Goal: Task Accomplishment & Management: Manage account settings

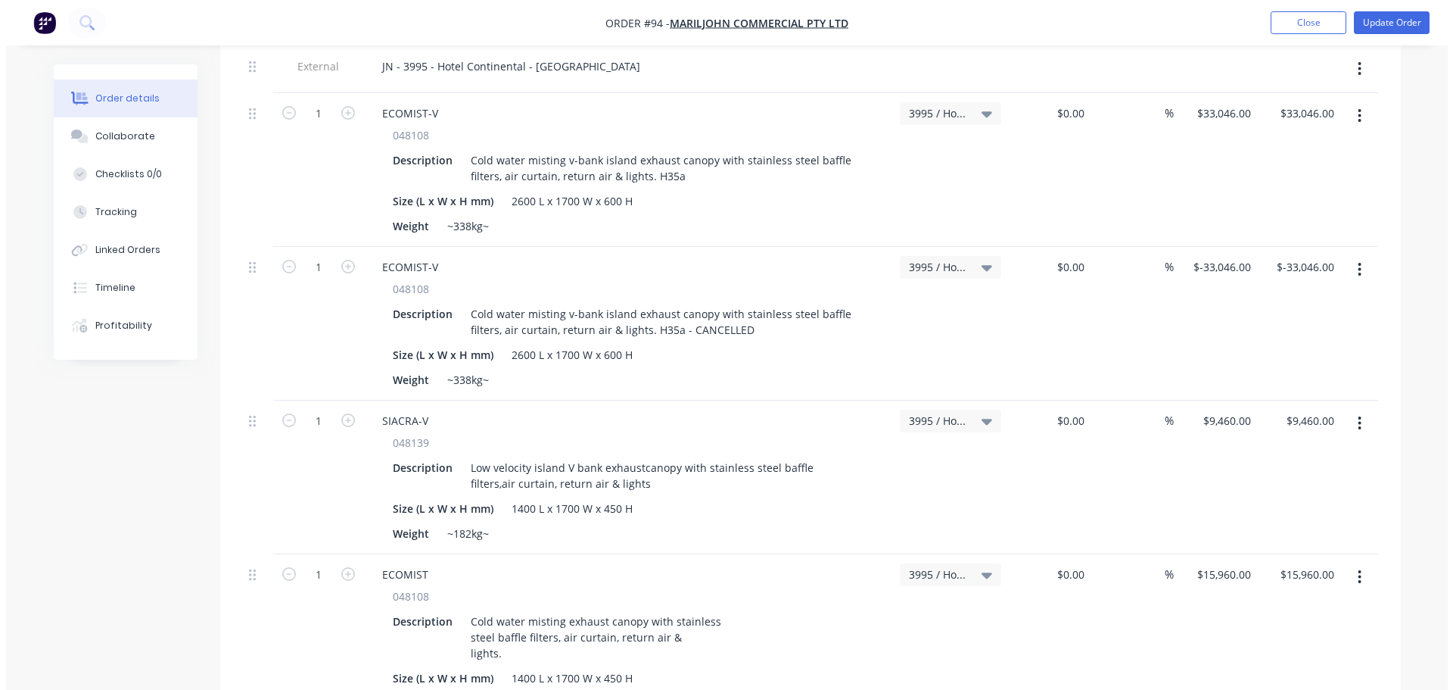
scroll to position [908, 0]
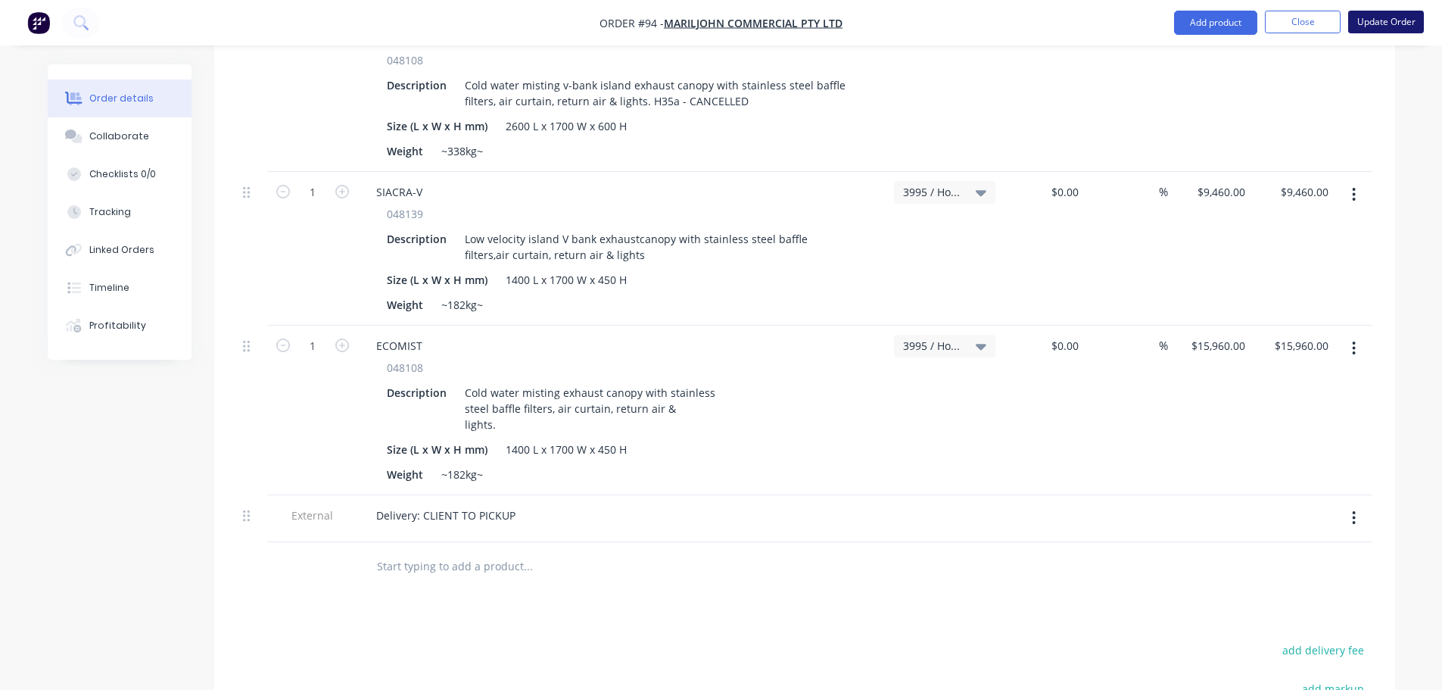
click at [1390, 21] on button "Update Order" at bounding box center [1386, 22] width 76 height 23
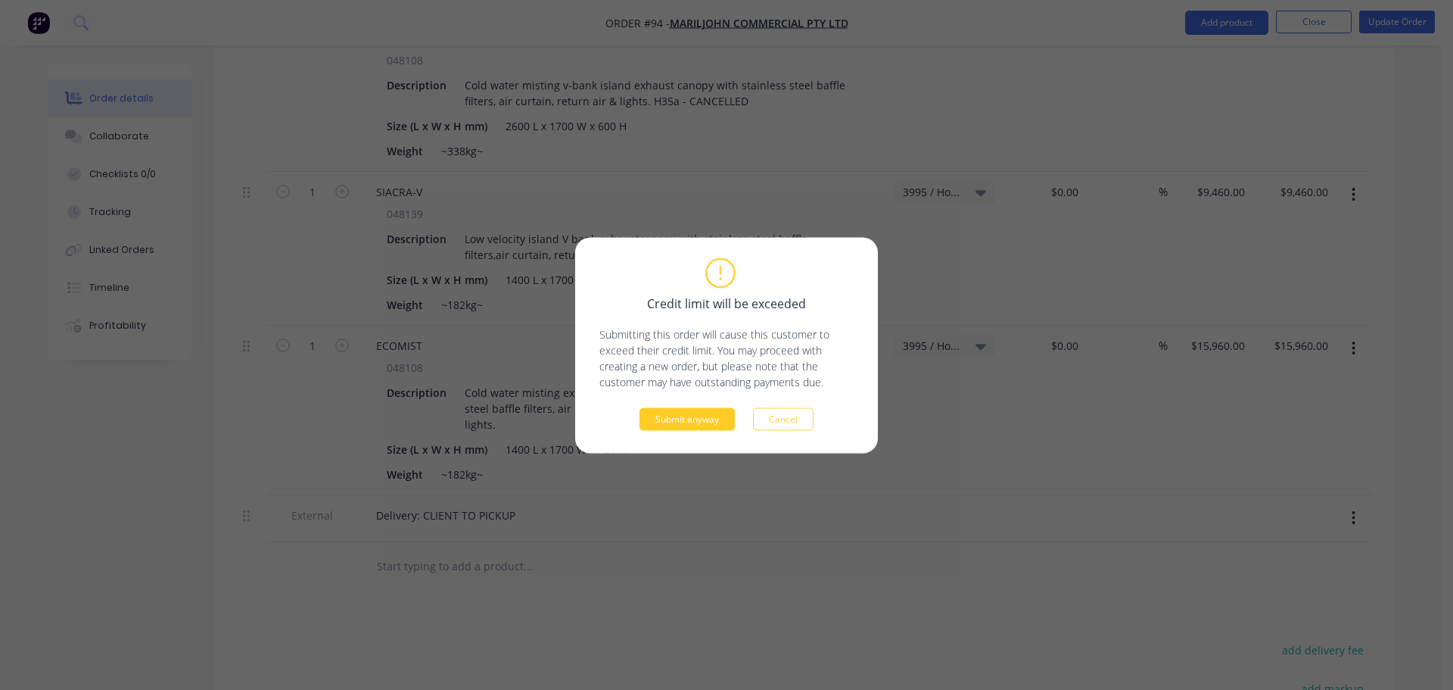
click at [696, 419] on button "Submit anyway" at bounding box center [687, 418] width 95 height 23
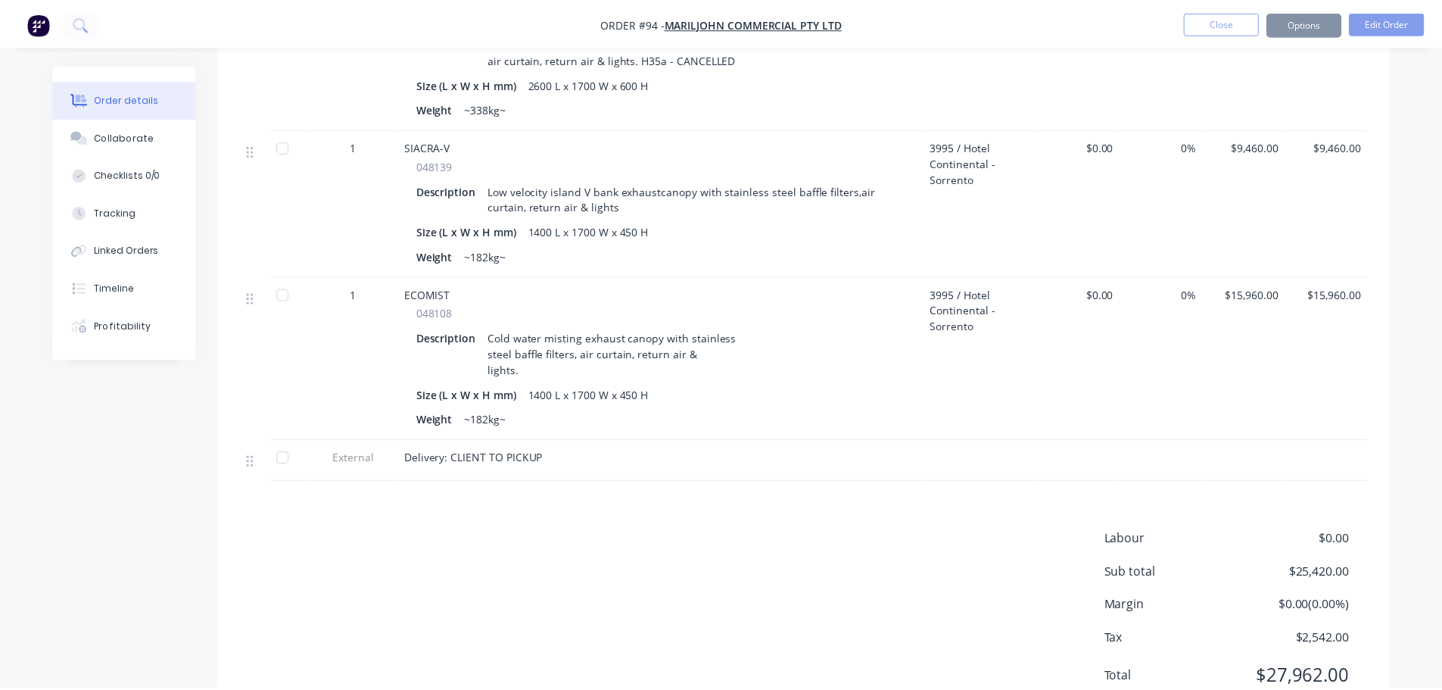
scroll to position [890, 0]
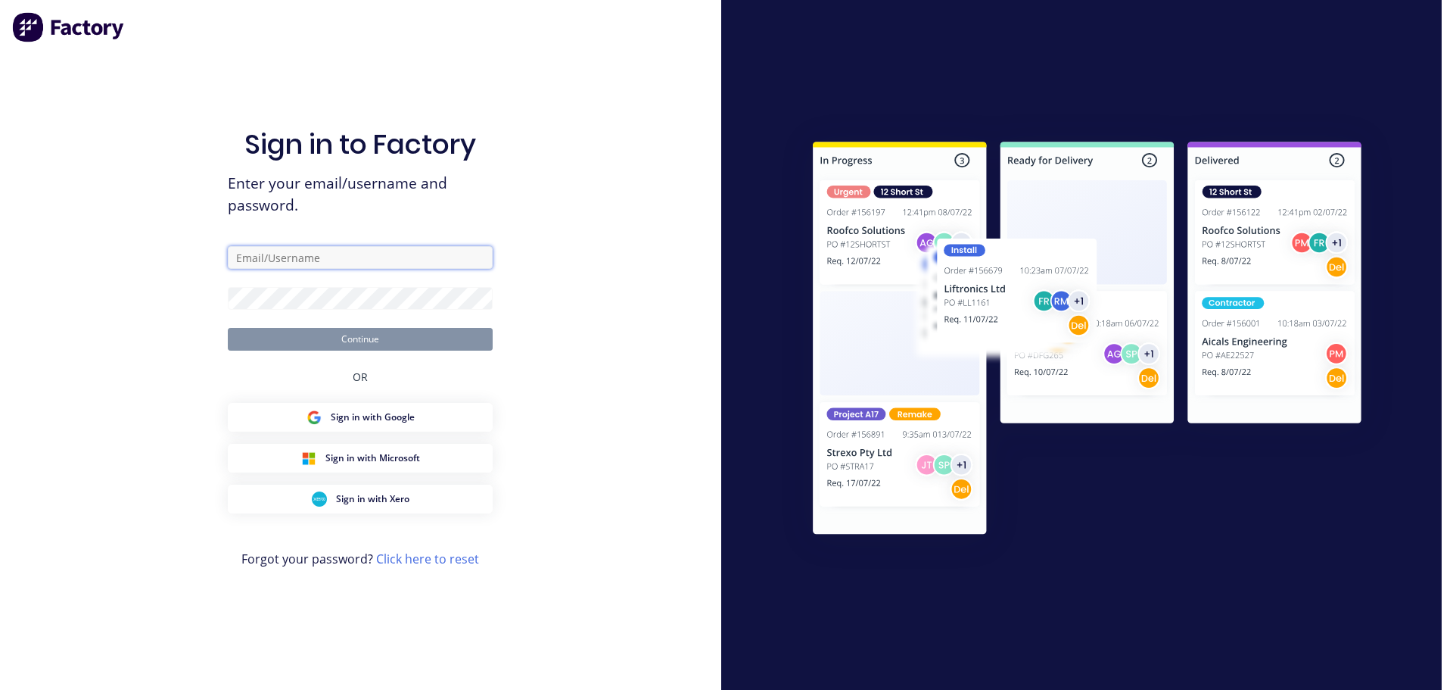
type input "[PERSON_NAME][EMAIL_ADDRESS][DOMAIN_NAME]"
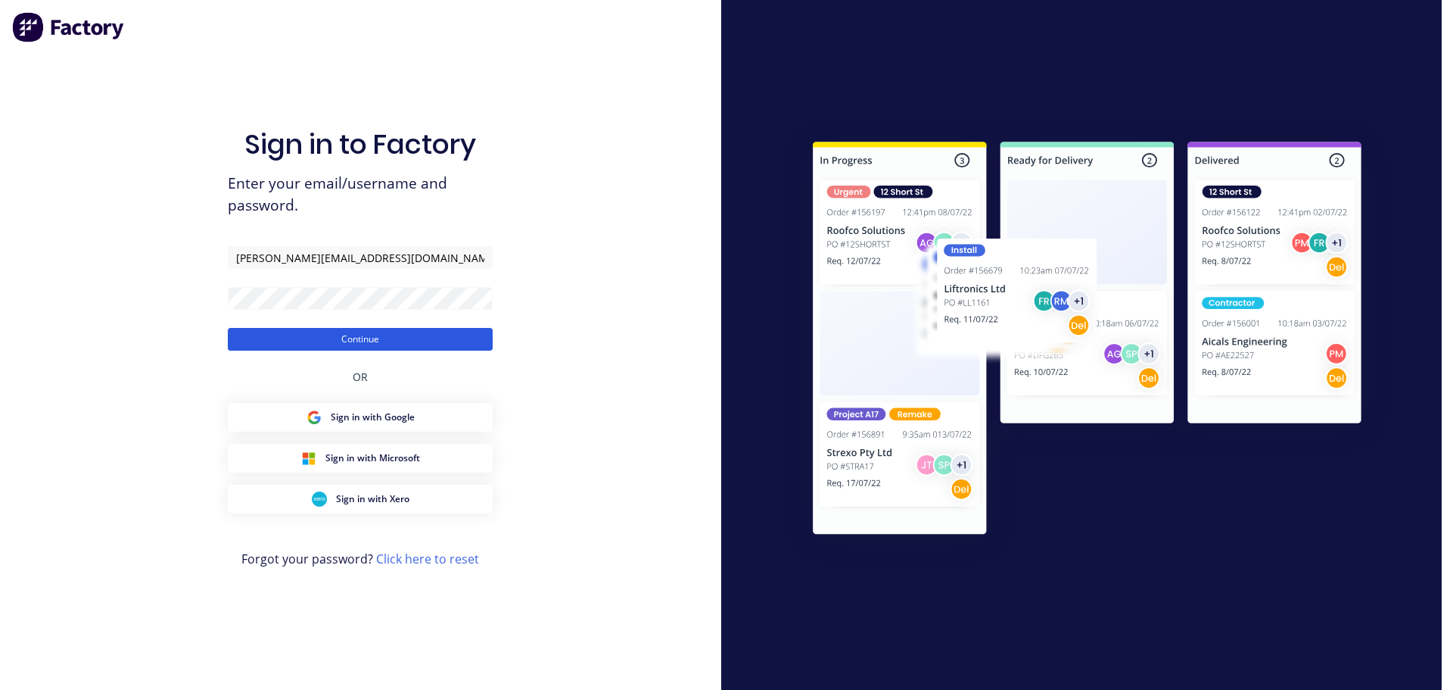
click at [419, 350] on button "Continue" at bounding box center [360, 339] width 265 height 23
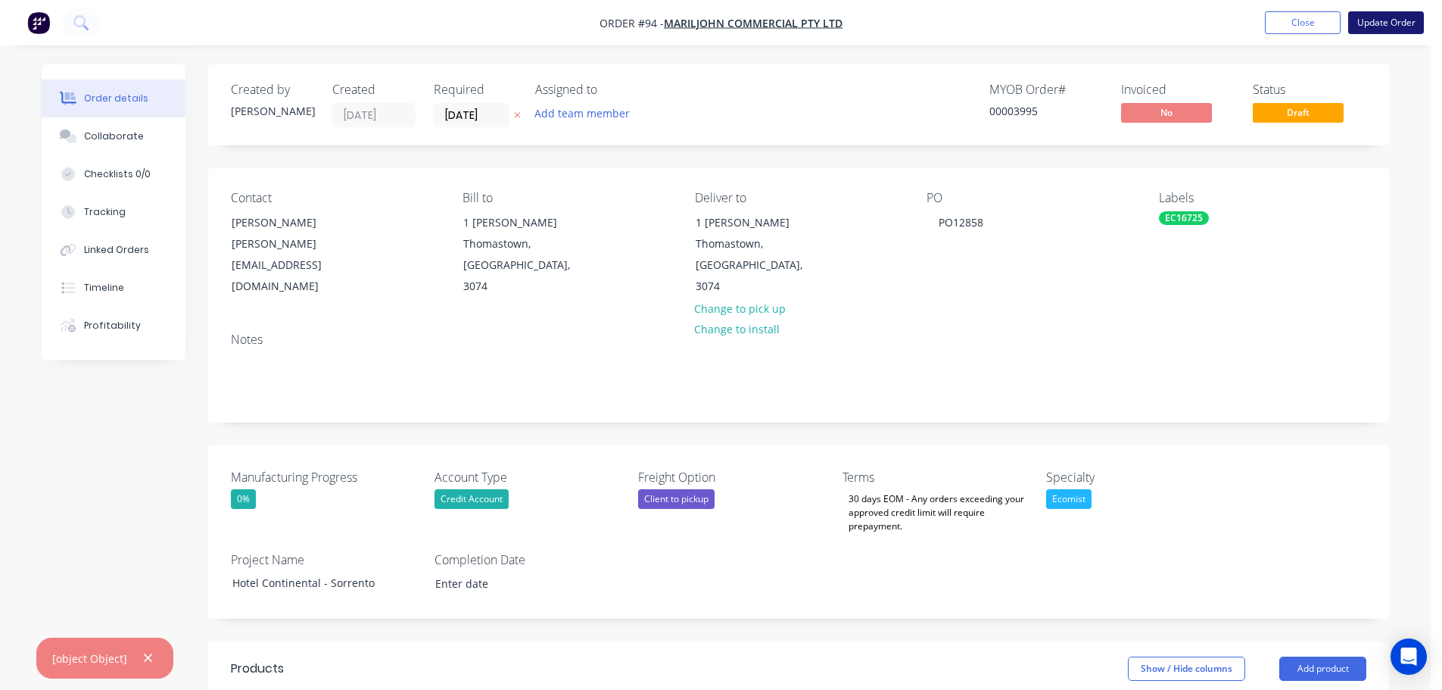
click at [1390, 26] on button "Update Order" at bounding box center [1386, 22] width 76 height 23
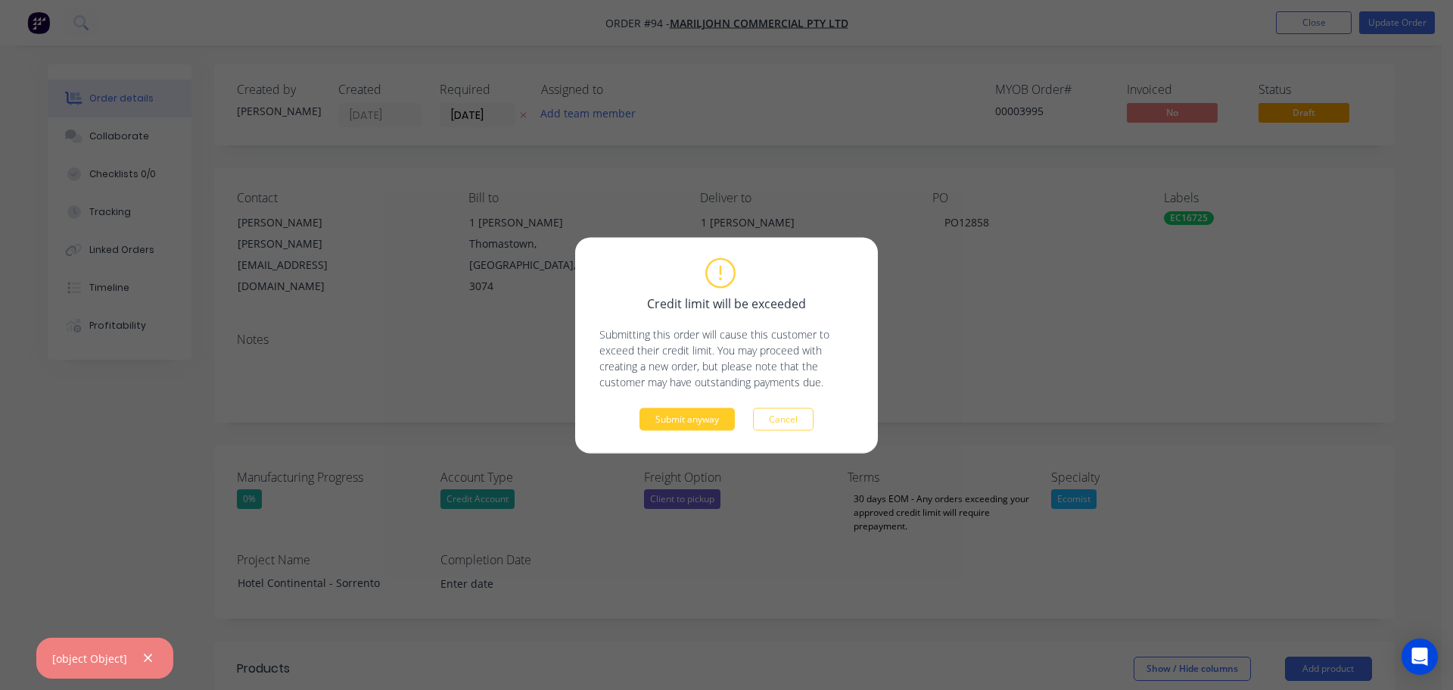
click at [689, 420] on button "Submit anyway" at bounding box center [687, 418] width 95 height 23
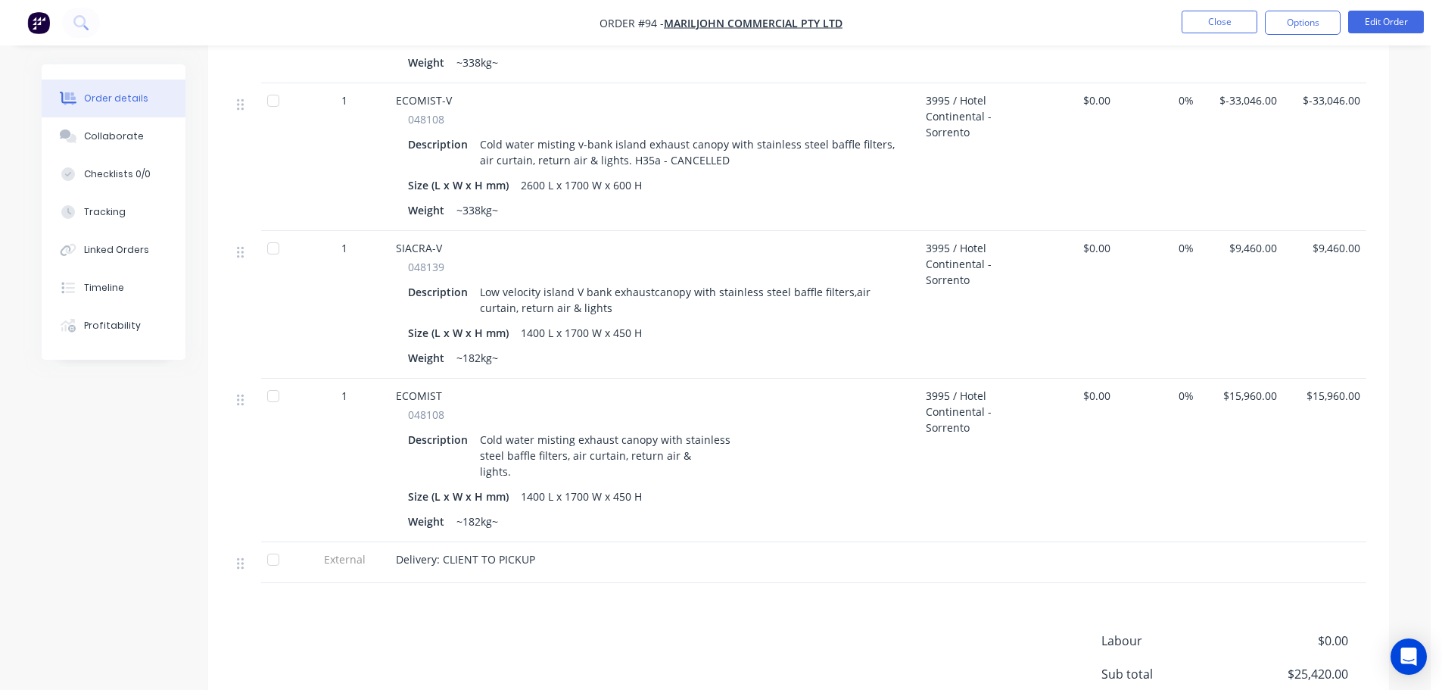
scroll to position [803, 0]
click at [1329, 33] on button "Options" at bounding box center [1303, 23] width 76 height 24
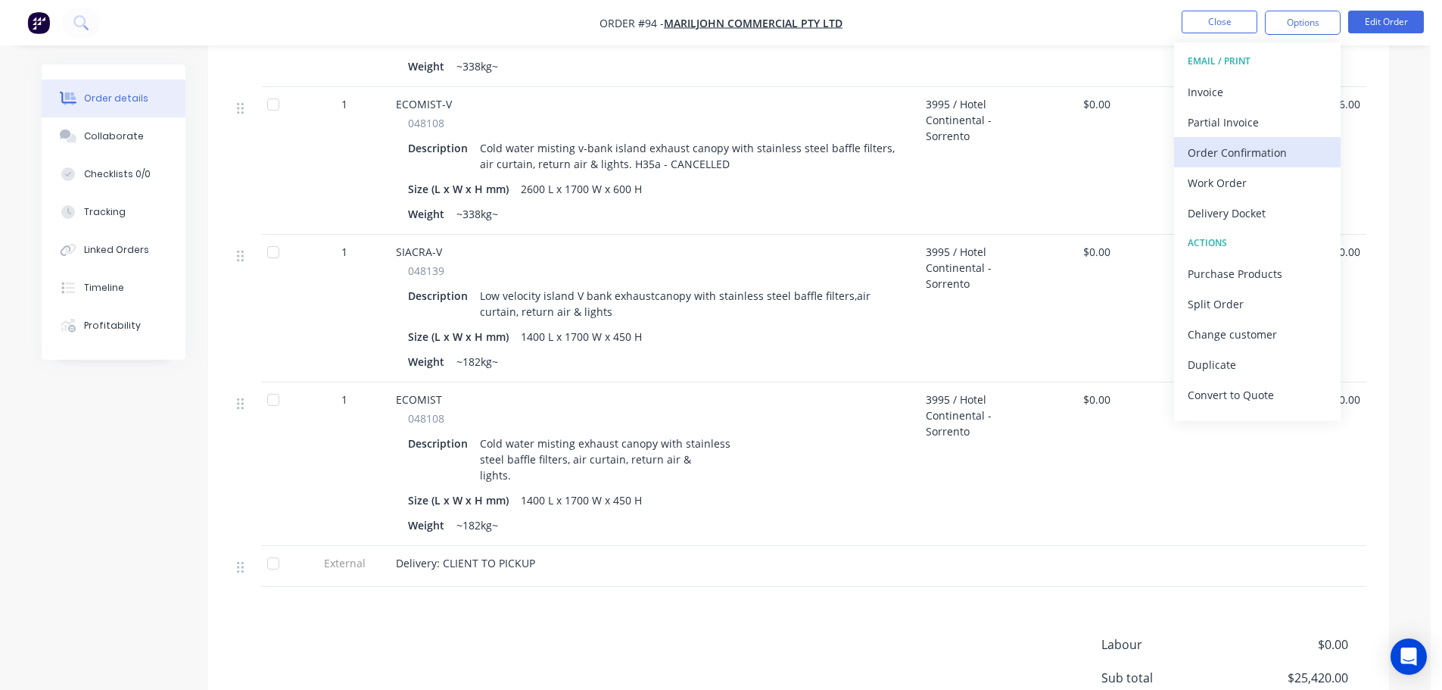
click at [1245, 151] on div "Order Confirmation" at bounding box center [1257, 153] width 139 height 22
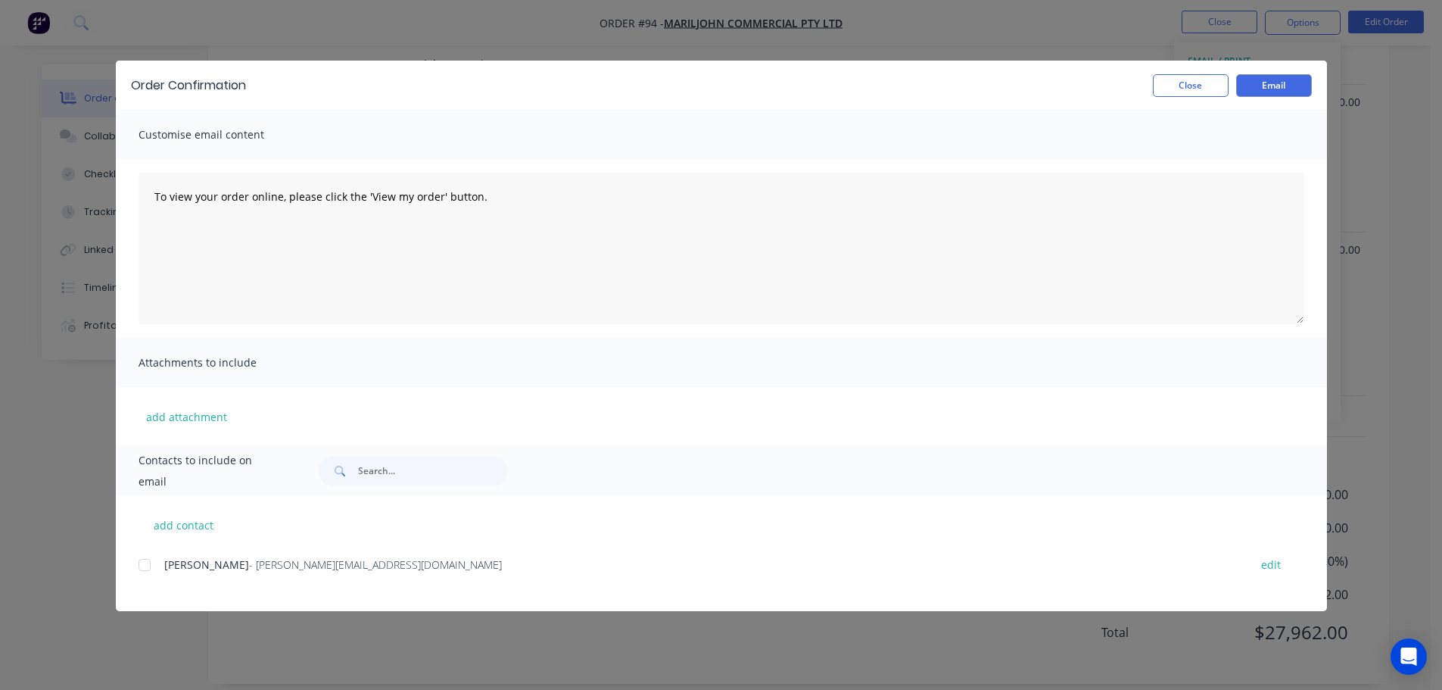
scroll to position [954, 0]
drag, startPoint x: 288, startPoint y: 550, endPoint x: 282, endPoint y: 562, distance: 12.5
click at [284, 559] on div "add contact [PERSON_NAME] - [PERSON_NAME][EMAIL_ADDRESS][DOMAIN_NAME] edit" at bounding box center [721, 553] width 1211 height 116
click at [155, 571] on div at bounding box center [144, 565] width 30 height 30
click at [1263, 82] on button "Email" at bounding box center [1274, 85] width 76 height 23
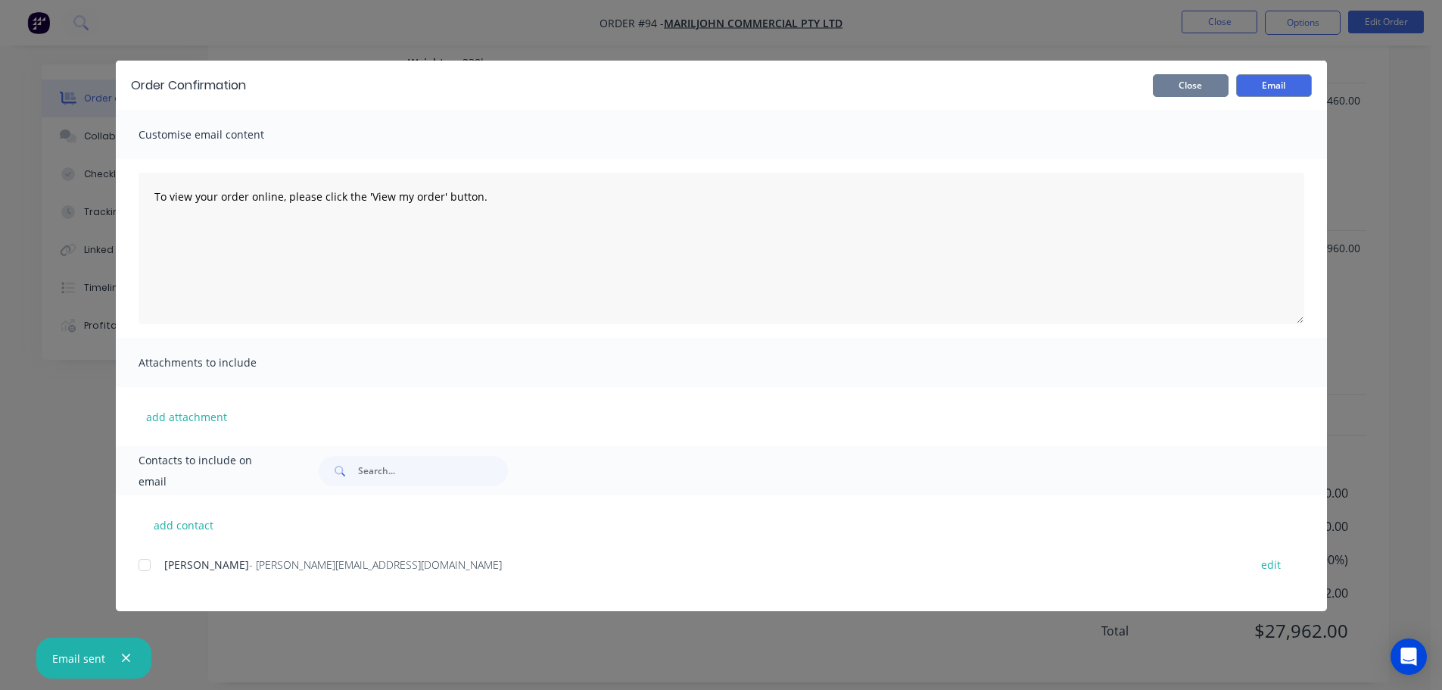
click at [1176, 78] on button "Close" at bounding box center [1191, 85] width 76 height 23
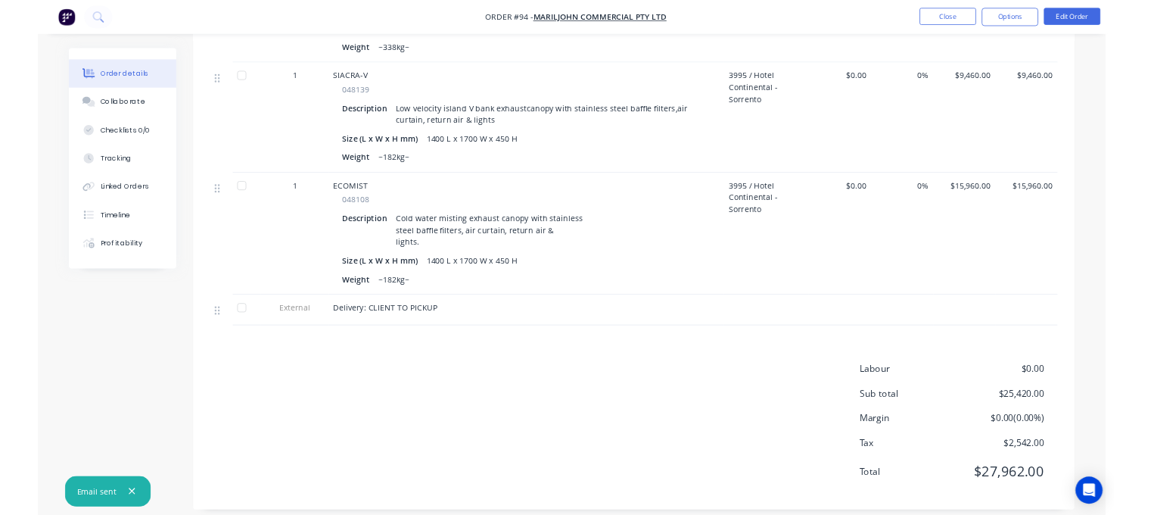
scroll to position [954, 0]
